Goal: Task Accomplishment & Management: Use online tool/utility

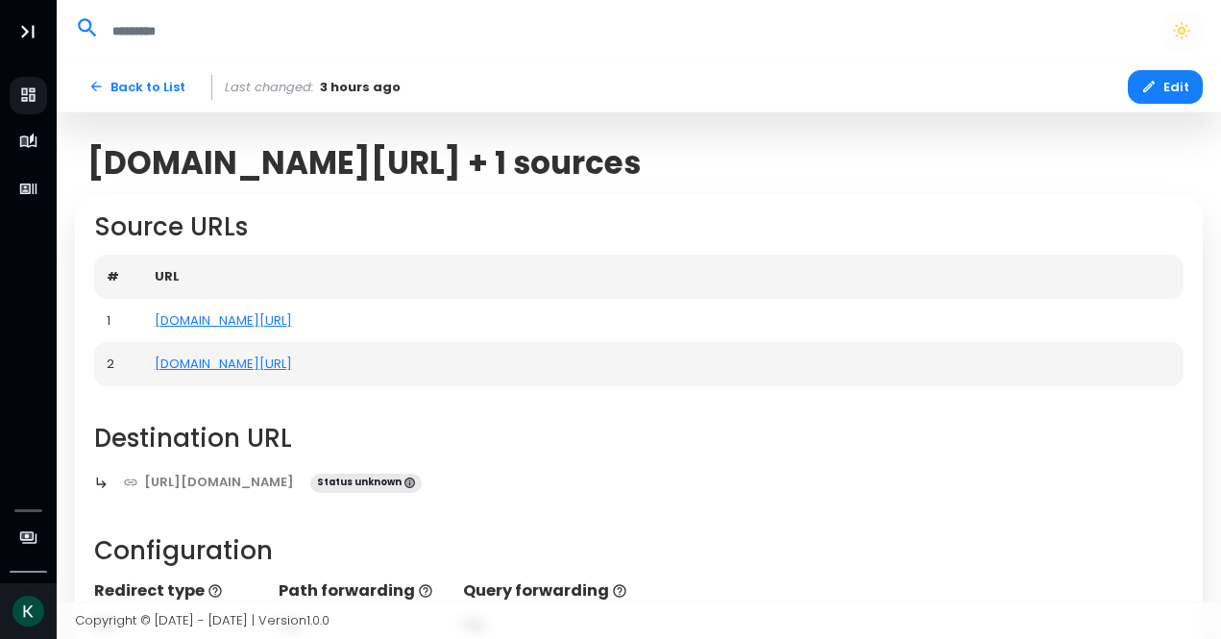
scroll to position [606, 0]
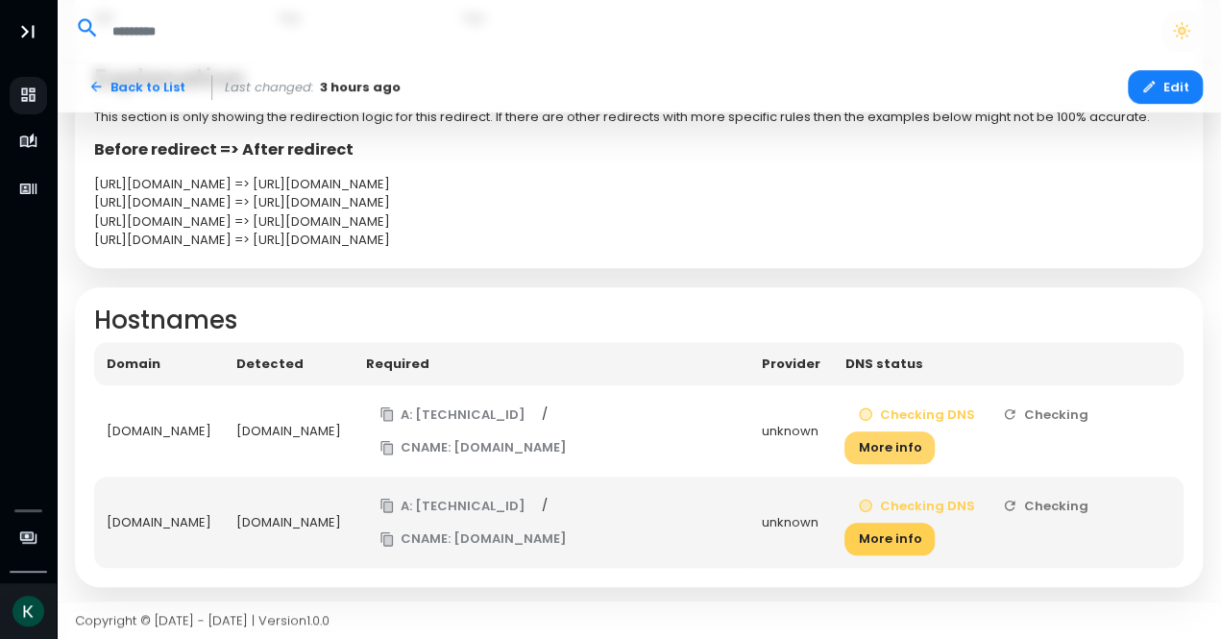
click at [935, 450] on button "More info" at bounding box center [889, 448] width 90 height 34
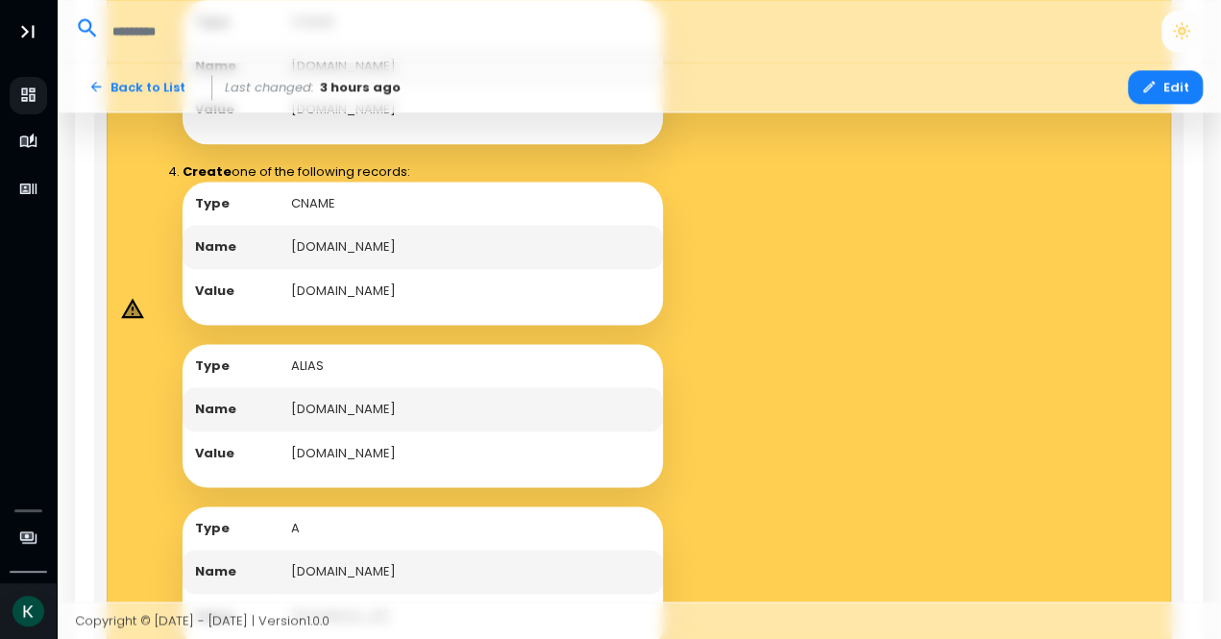
scroll to position [1182, 0]
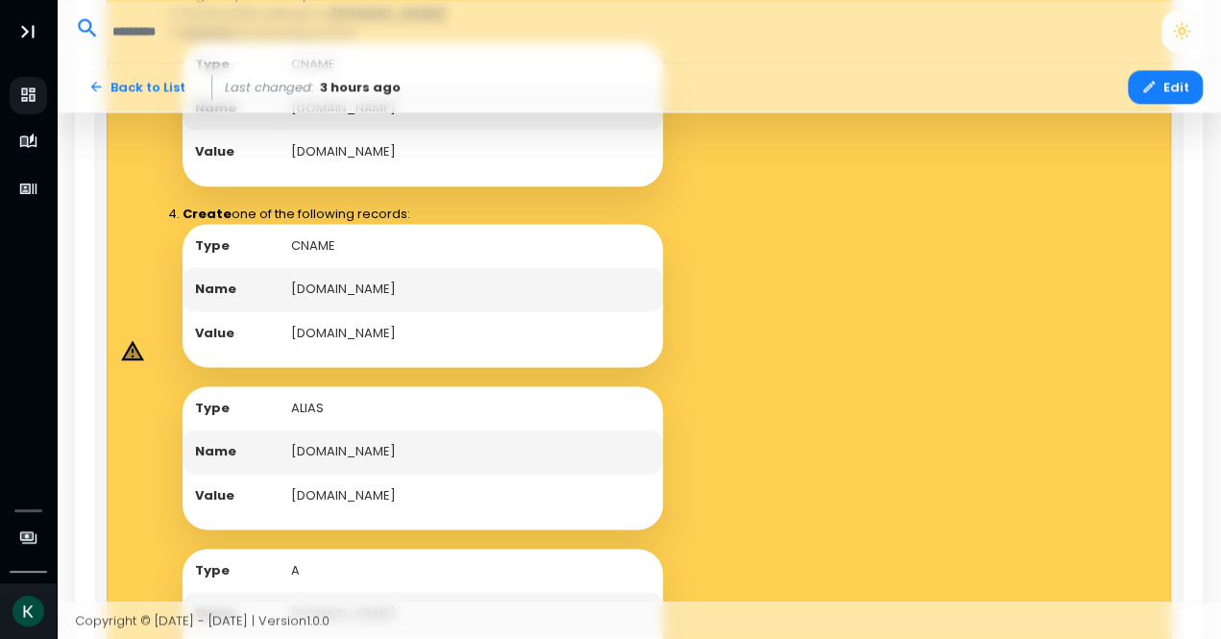
drag, startPoint x: 468, startPoint y: 334, endPoint x: 319, endPoint y: 329, distance: 149.0
click at [315, 329] on td "[DOMAIN_NAME]" at bounding box center [471, 333] width 384 height 44
click at [458, 334] on td "[DOMAIN_NAME]" at bounding box center [471, 333] width 384 height 44
drag, startPoint x: 468, startPoint y: 329, endPoint x: 288, endPoint y: 329, distance: 179.6
click at [288, 329] on td "[DOMAIN_NAME]" at bounding box center [471, 333] width 384 height 44
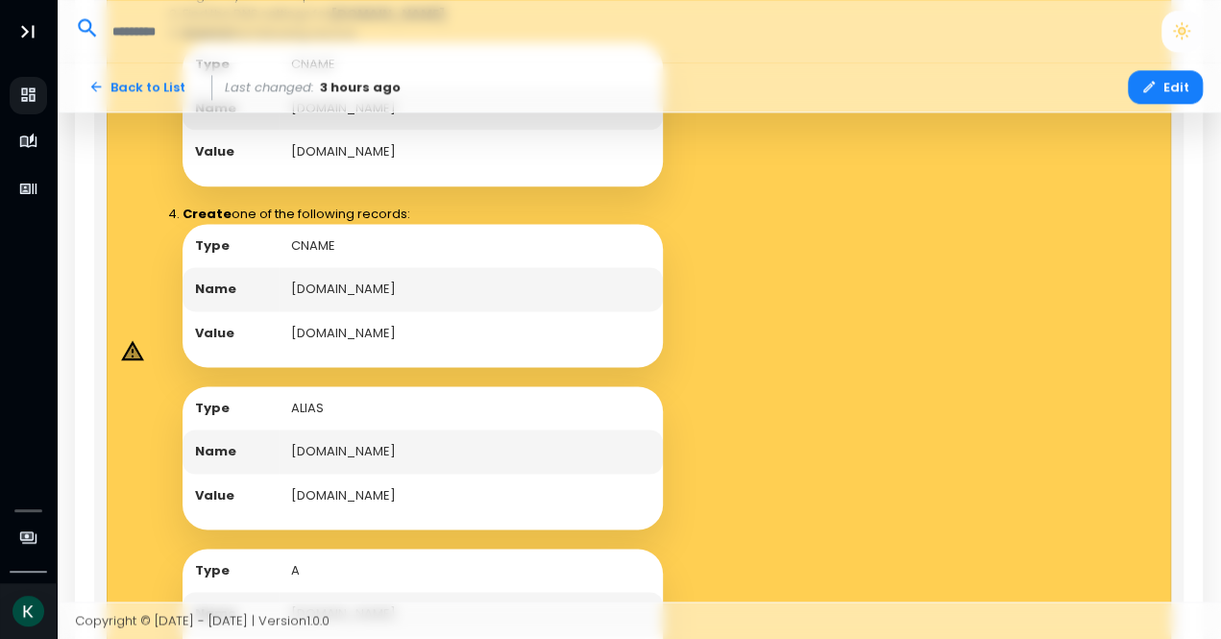
copy td "[DOMAIN_NAME]"
click at [653, 395] on td "ALIAS" at bounding box center [471, 408] width 384 height 44
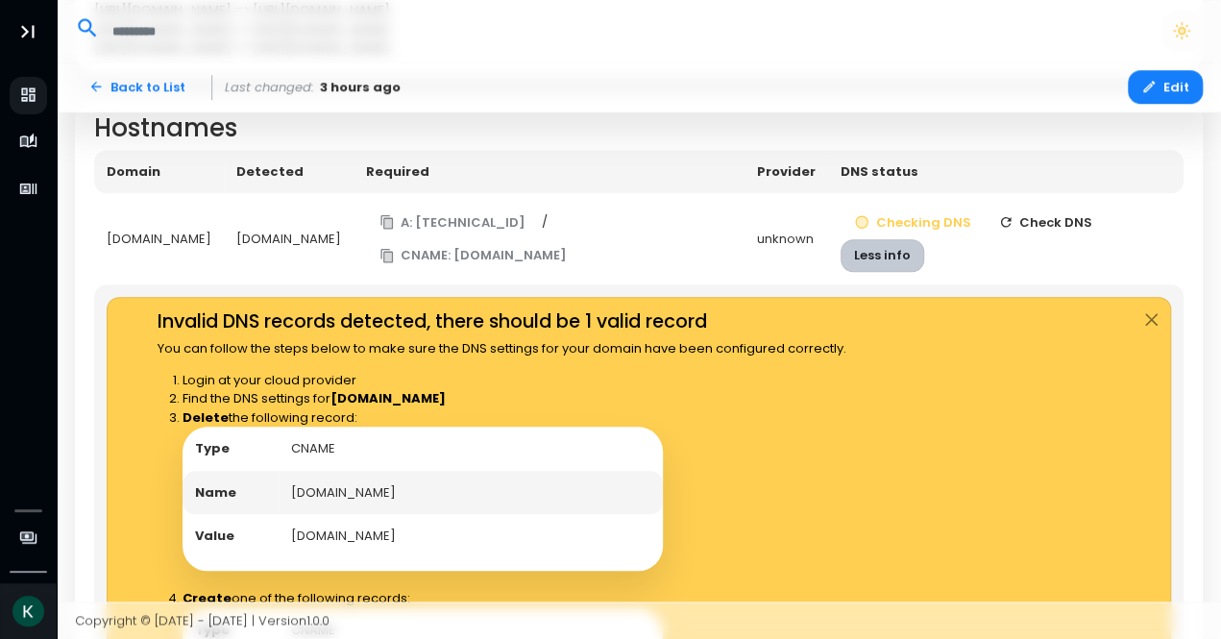
click at [924, 255] on button "Less info" at bounding box center [882, 256] width 84 height 34
